Goal: Task Accomplishment & Management: Manage account settings

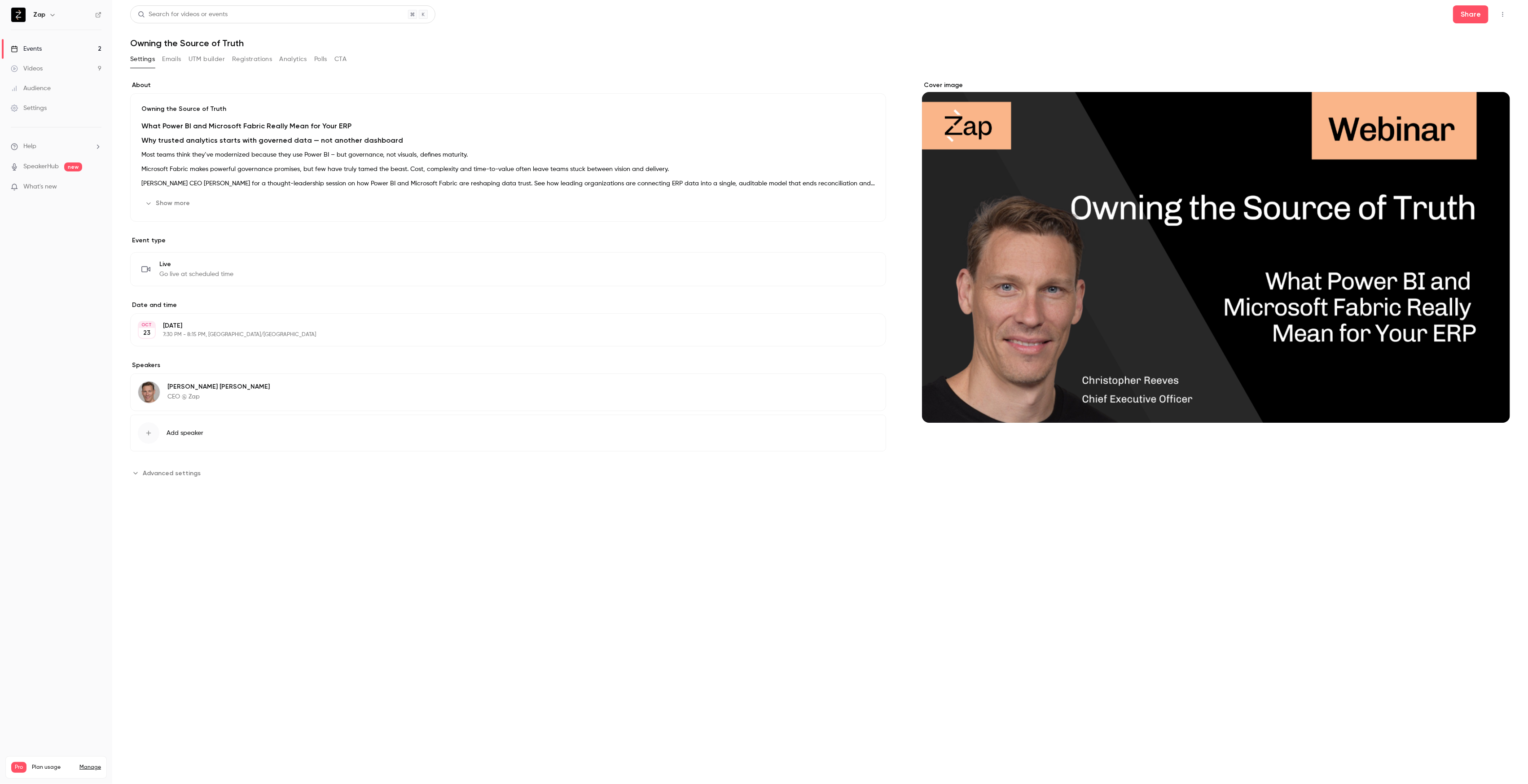
click at [263, 59] on button "Registrations" at bounding box center [252, 59] width 40 height 15
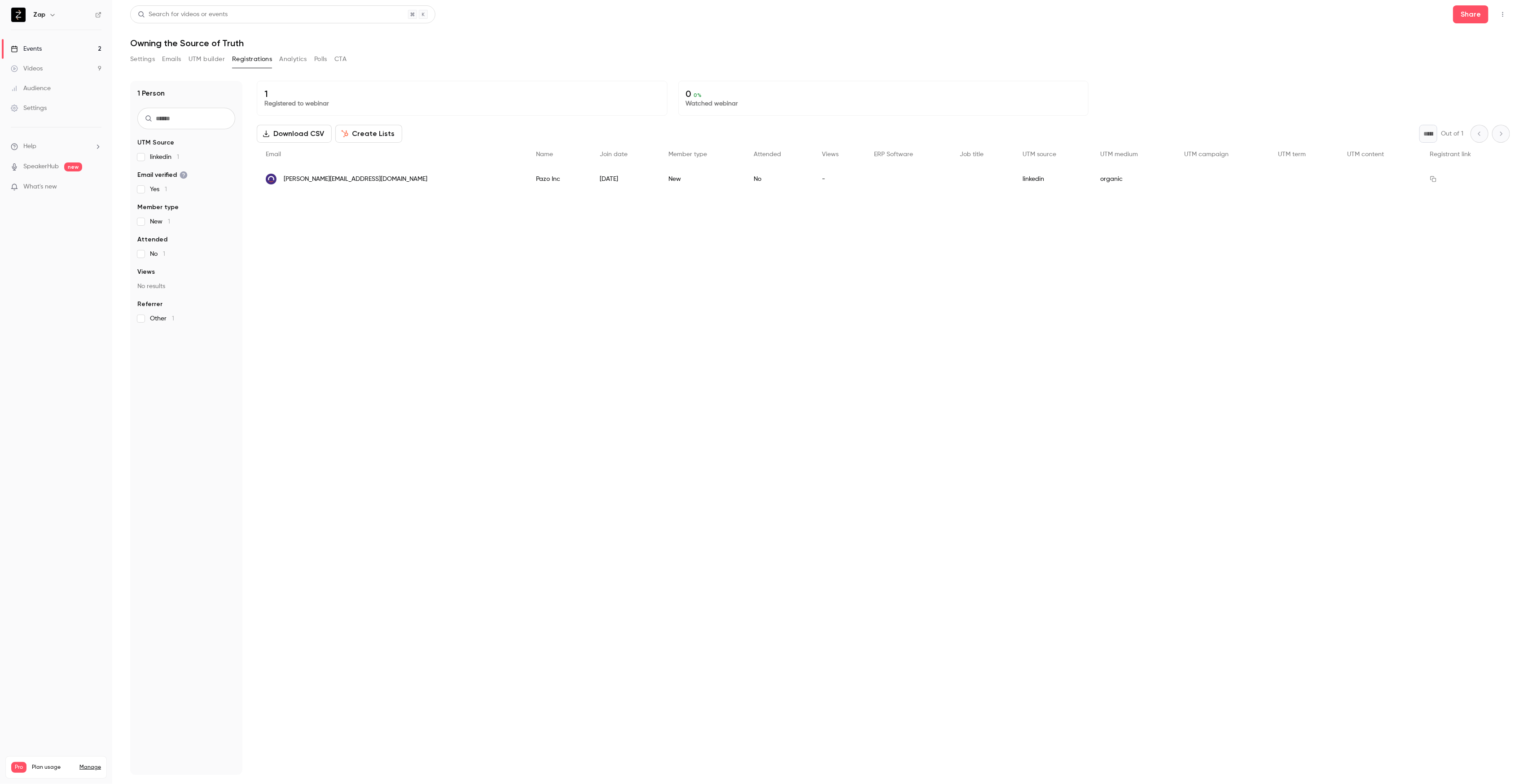
click at [369, 134] on button "Create Lists" at bounding box center [369, 134] width 67 height 18
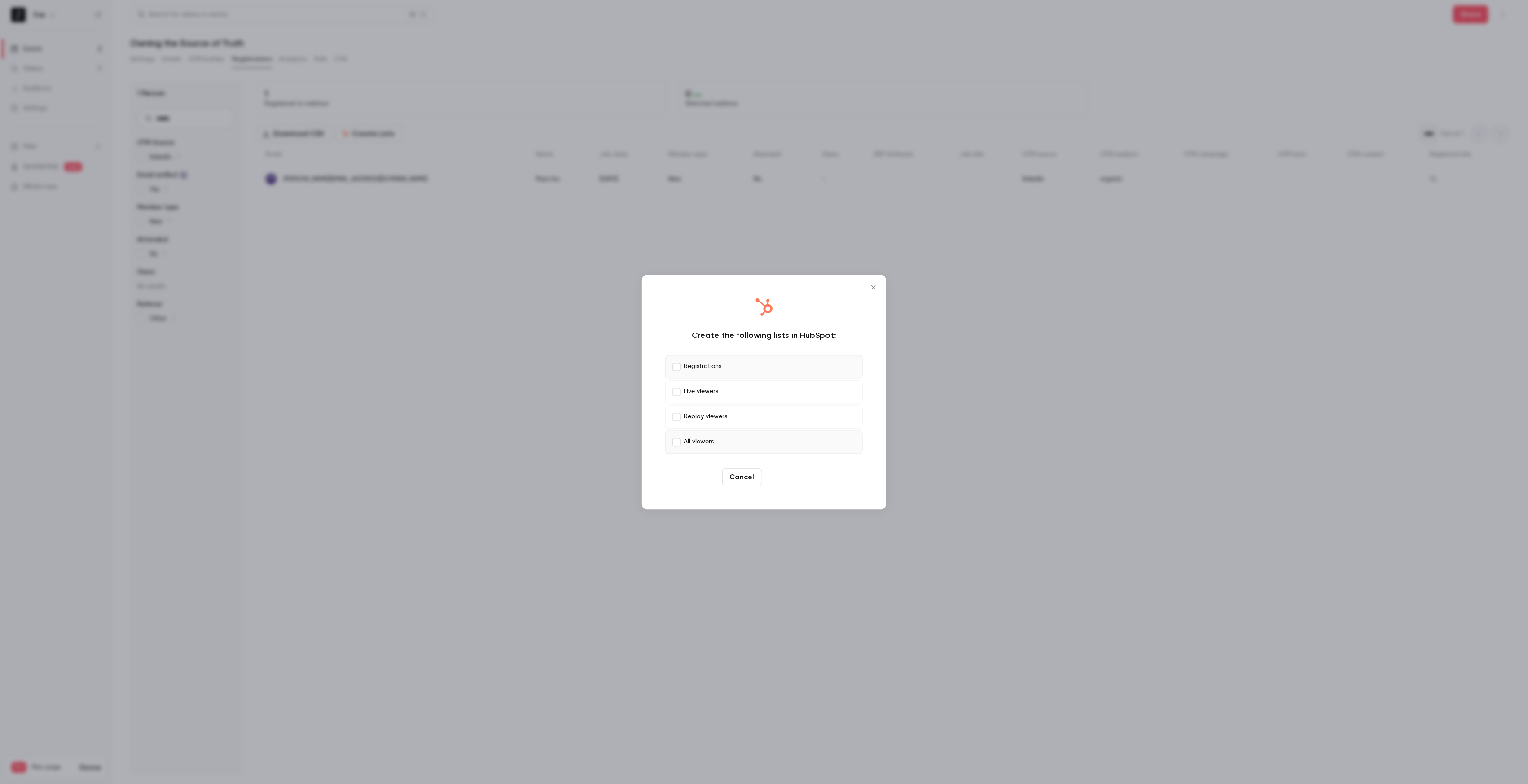
click at [780, 475] on button "Create" at bounding box center [786, 477] width 40 height 18
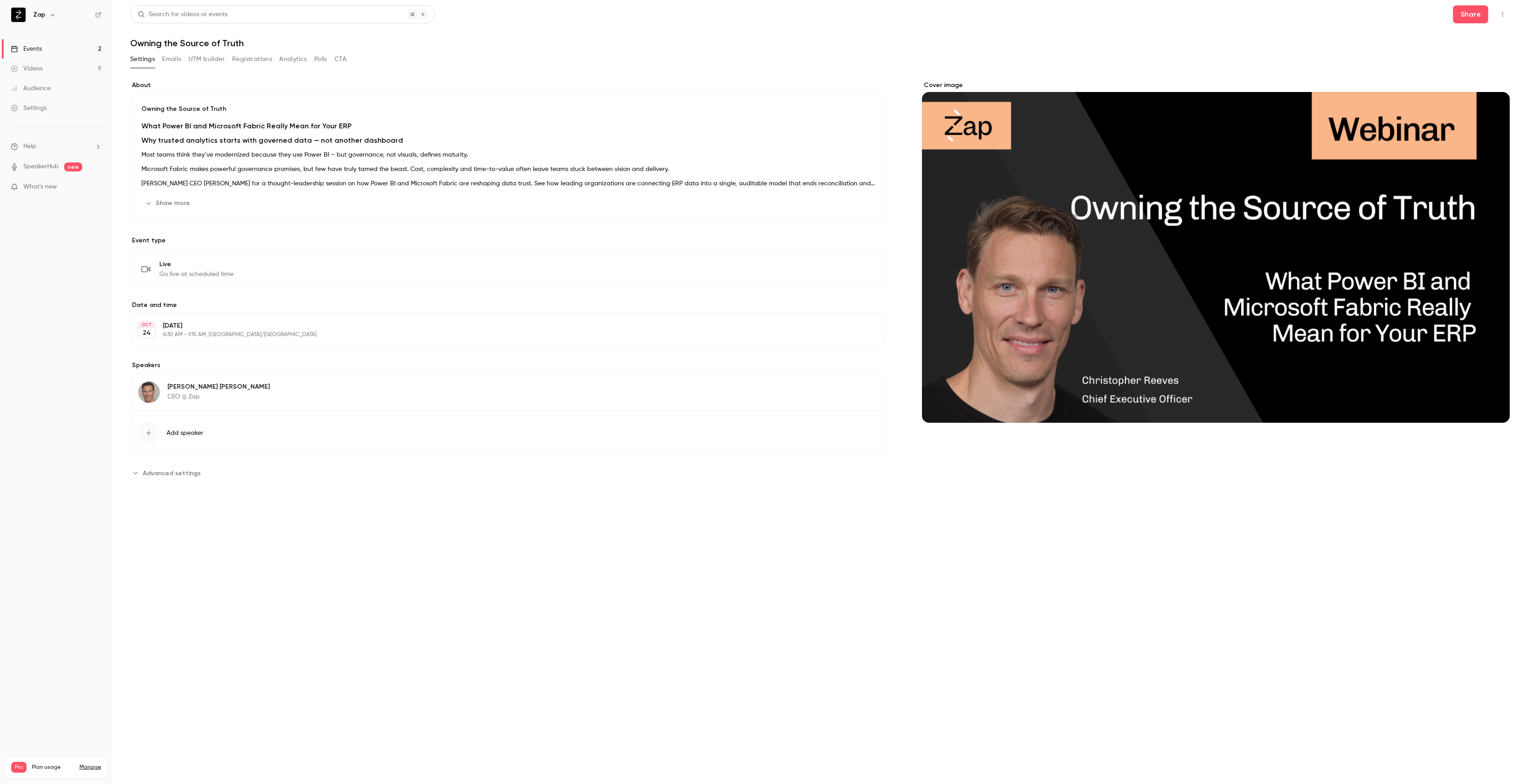
click at [258, 58] on button "Registrations" at bounding box center [252, 59] width 40 height 15
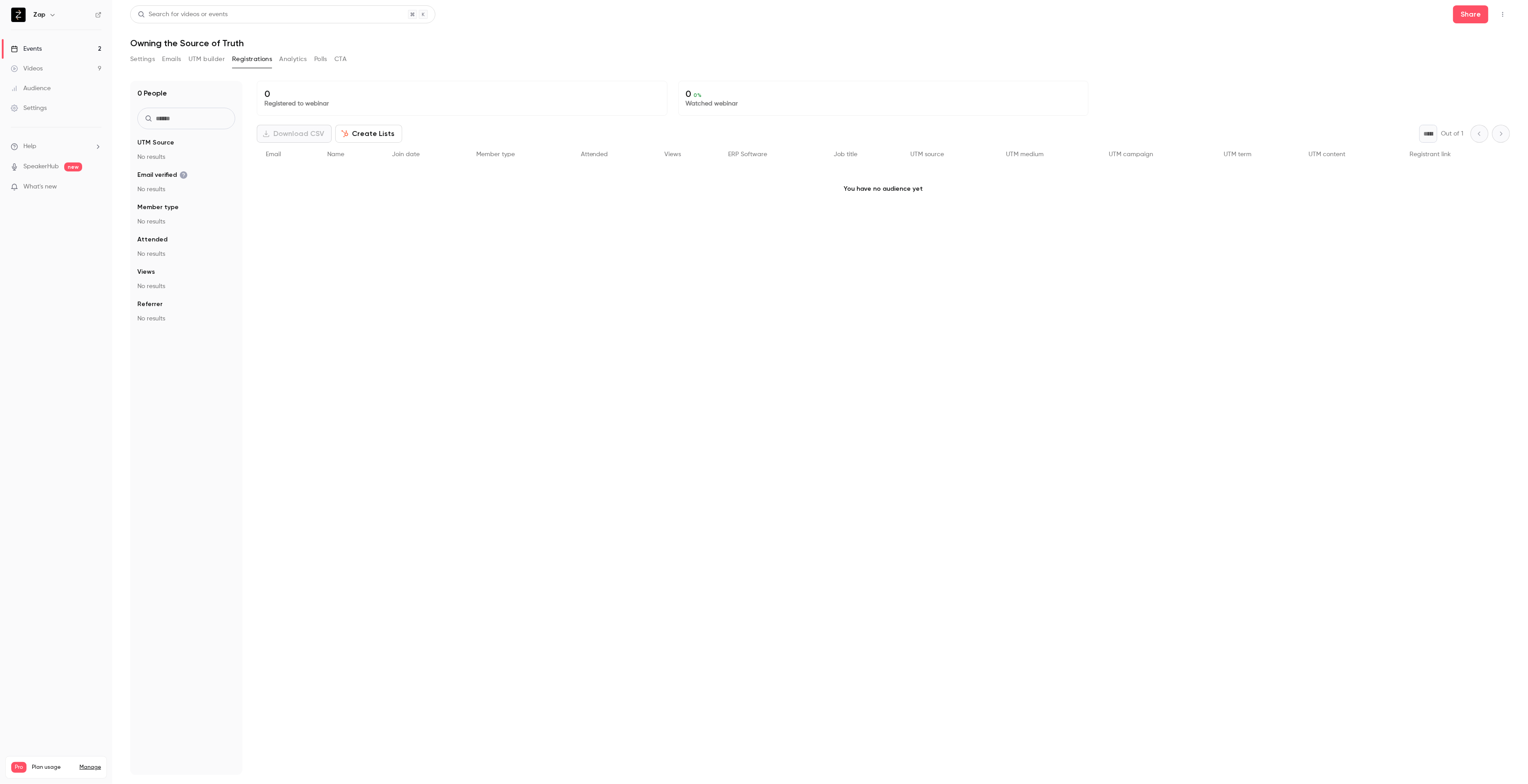
click at [376, 134] on button "Create Lists" at bounding box center [369, 134] width 67 height 18
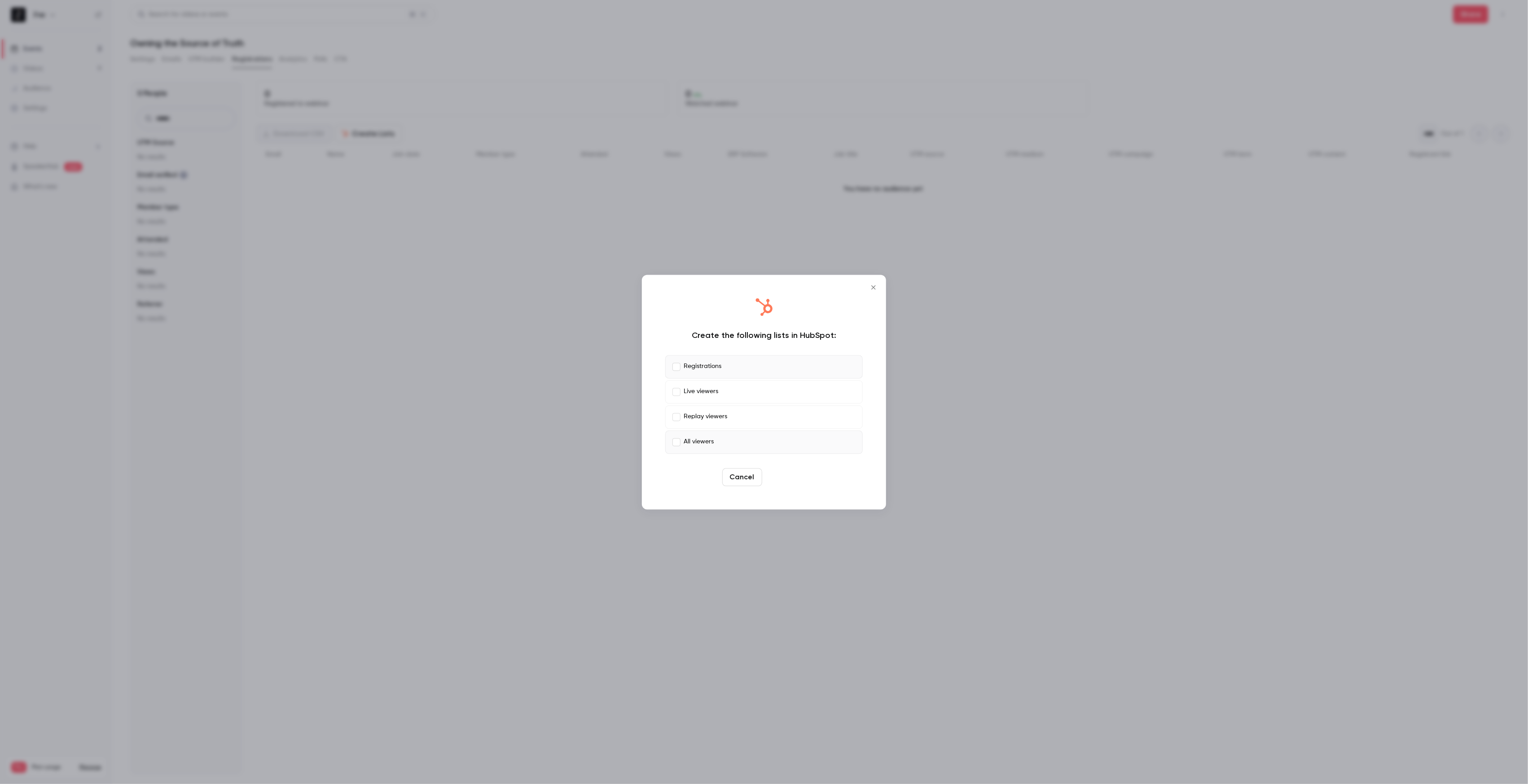
click at [787, 478] on button "Create" at bounding box center [786, 477] width 40 height 18
